Goal: Check status

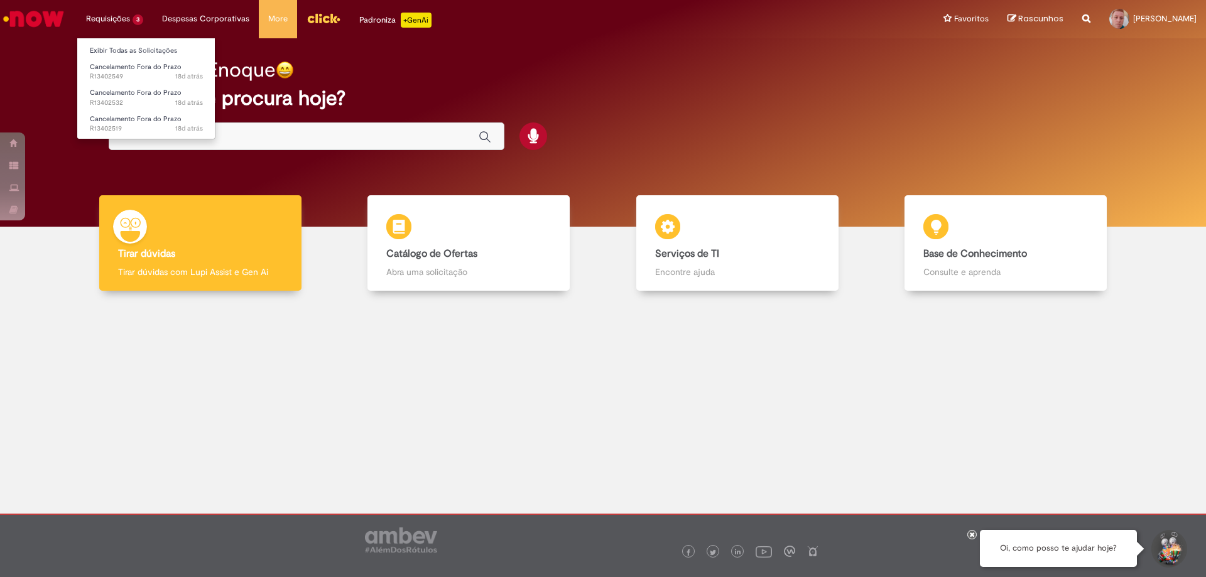
click at [112, 21] on li "Requisições 3 Exibir Todas as Solicitações Cancelamento Fora do Prazo 18d atrás…" at bounding box center [115, 19] width 76 height 38
click at [137, 75] on span "18d atrás 18 dias atrás R13402549" at bounding box center [146, 77] width 113 height 10
click at [134, 95] on span "Cancelamento Fora do Prazo" at bounding box center [136, 92] width 92 height 9
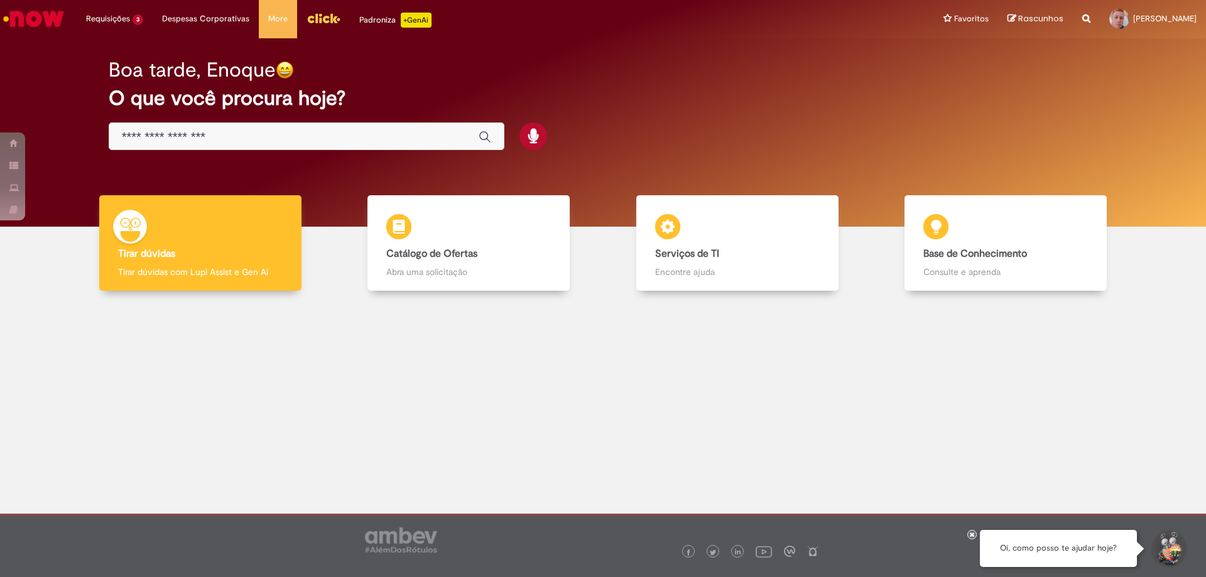
click at [698, 38] on div "Boa tarde, Enoque O que você procura hoje?" at bounding box center [602, 132] width 1187 height 188
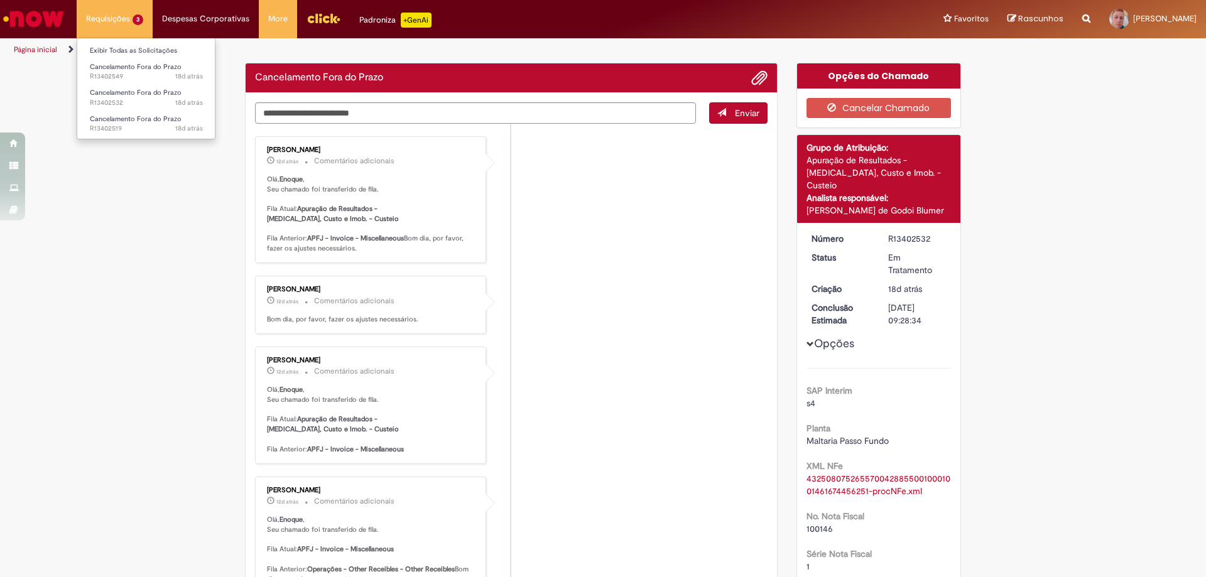
click at [109, 20] on li "Requisições 3 Exibir Todas as Solicitações Cancelamento Fora do Prazo 18d atrás…" at bounding box center [115, 19] width 76 height 38
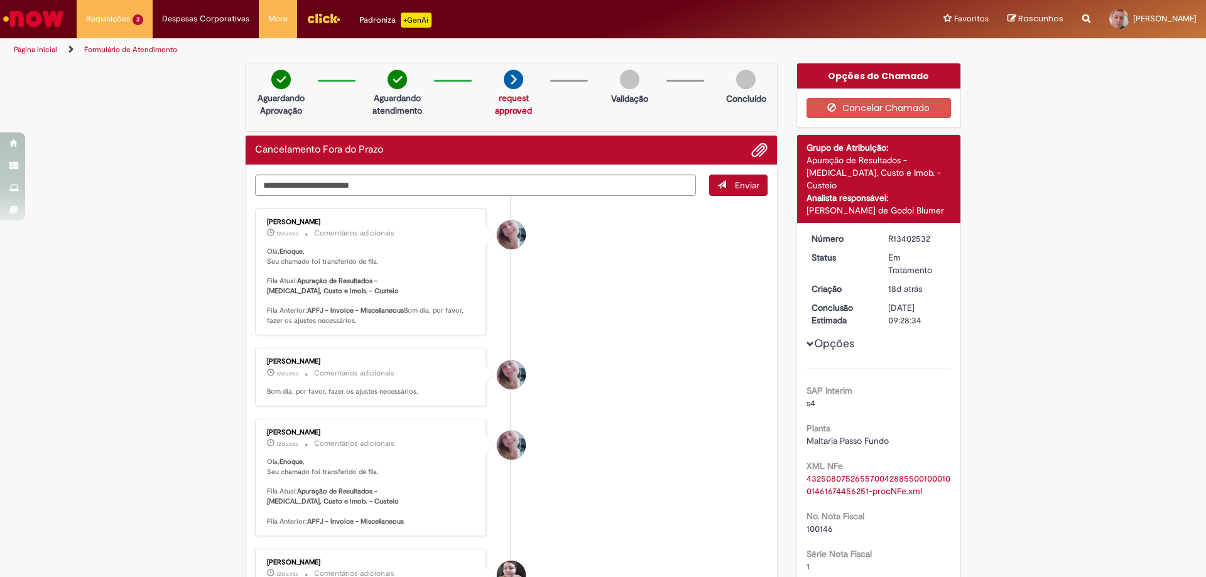
drag, startPoint x: 43, startPoint y: 96, endPoint x: 85, endPoint y: 74, distance: 47.8
click at [124, 48] on link "Exibir Todas as Solicitações" at bounding box center [146, 51] width 138 height 14
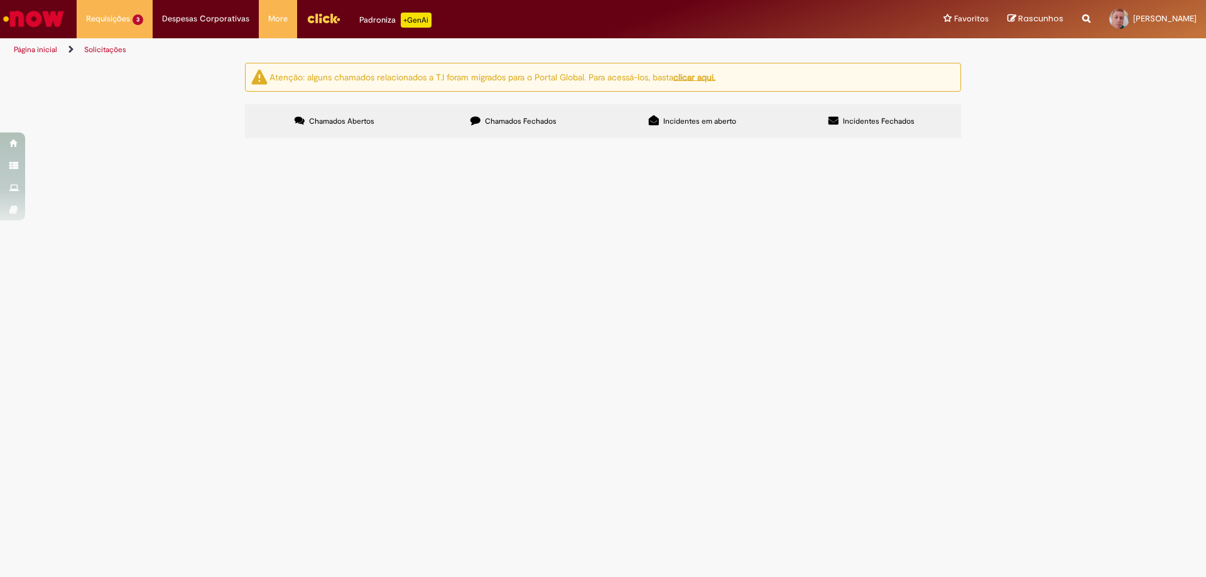
click at [501, 117] on span "Chamados Fechados" at bounding box center [521, 121] width 72 height 10
click at [684, 116] on span "Incidentes em aberto" at bounding box center [699, 121] width 73 height 10
click at [847, 121] on span "Incidentes Fechados" at bounding box center [879, 121] width 72 height 10
click at [697, 76] on u "clicar aqui." at bounding box center [694, 76] width 42 height 11
